Goal: Task Accomplishment & Management: Complete application form

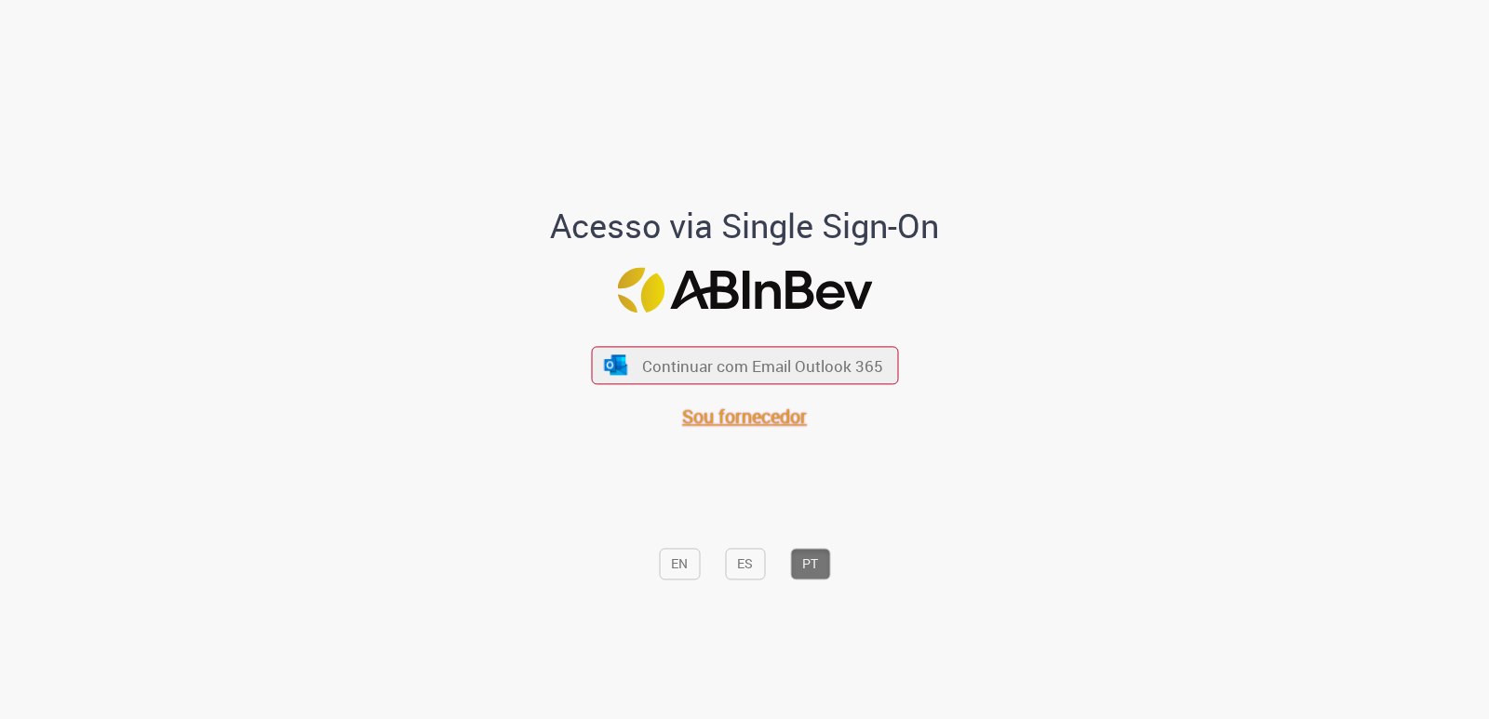
click at [728, 424] on span "Sou fornecedor" at bounding box center [744, 417] width 125 height 25
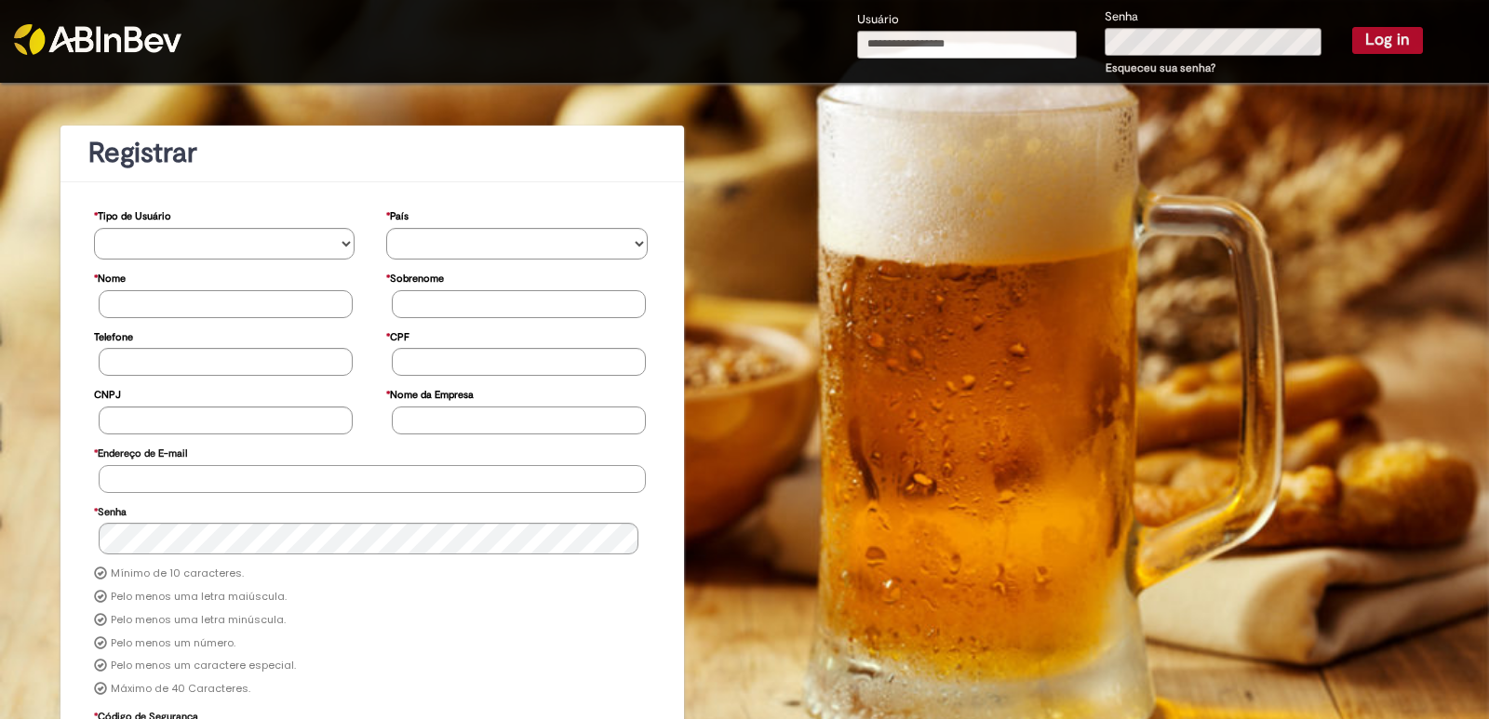
type input "**********"
click at [1389, 42] on button "Log in" at bounding box center [1387, 40] width 71 height 26
